Goal: Task Accomplishment & Management: Manage account settings

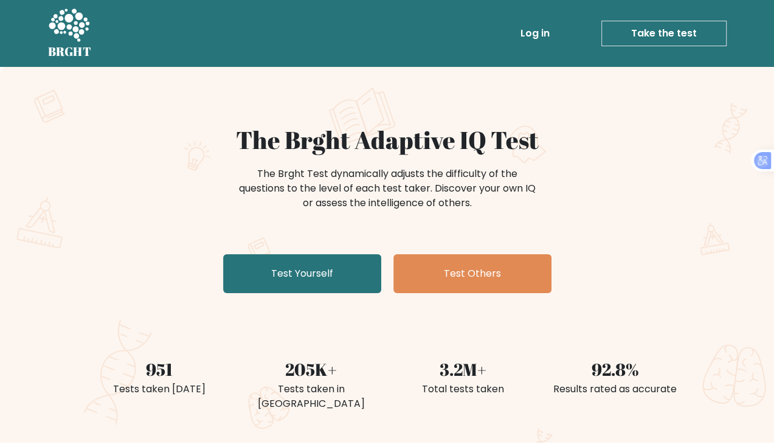
click at [530, 33] on link "Log in" at bounding box center [535, 33] width 39 height 24
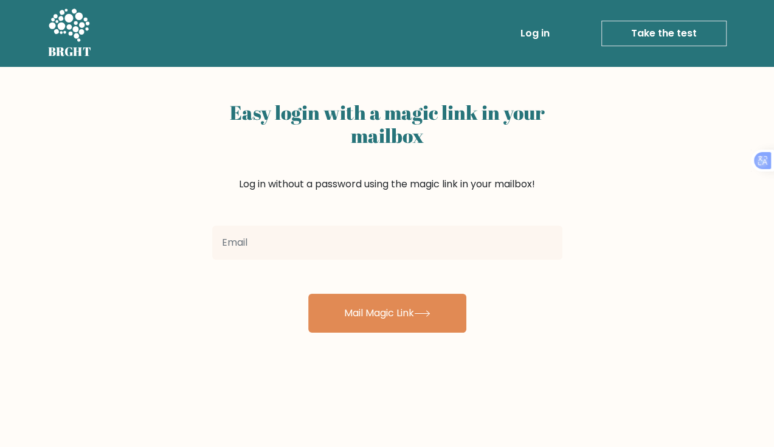
click at [382, 251] on input "email" at bounding box center [387, 243] width 350 height 34
type input "[EMAIL_ADDRESS][DOMAIN_NAME]"
drag, startPoint x: 344, startPoint y: 243, endPoint x: 152, endPoint y: 225, distance: 193.1
click at [152, 225] on div "Easy login with a magic link in your mailbox Log in without a password using th…" at bounding box center [387, 297] width 774 height 461
click at [389, 244] on input "email" at bounding box center [387, 243] width 350 height 34
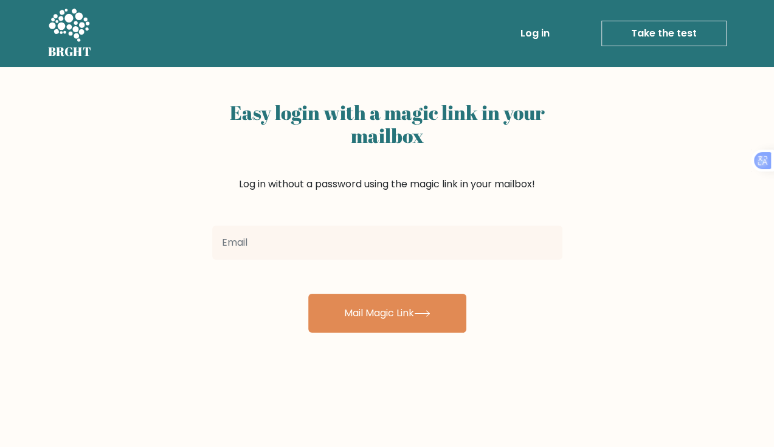
click at [339, 242] on input "email" at bounding box center [387, 243] width 350 height 34
type input "[EMAIL_ADDRESS][DOMAIN_NAME]"
click at [308, 294] on button "Mail Magic Link" at bounding box center [387, 313] width 158 height 39
